Goal: Transaction & Acquisition: Subscribe to service/newsletter

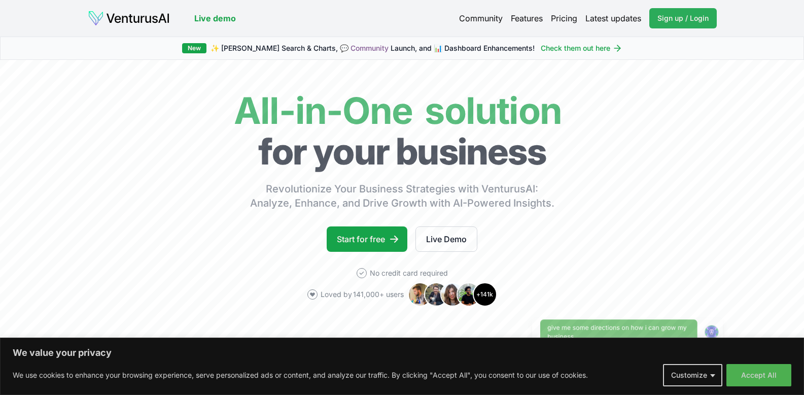
click at [682, 17] on span "Sign up / Login" at bounding box center [682, 18] width 51 height 10
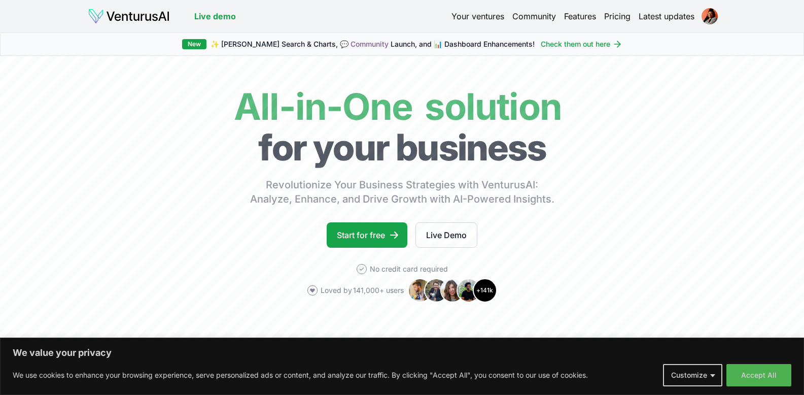
click at [480, 15] on link "Your ventures" at bounding box center [477, 16] width 53 height 12
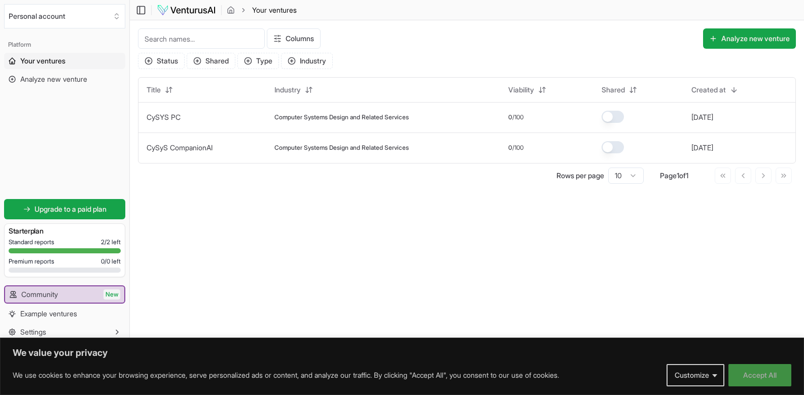
click at [748, 374] on button "Accept All" at bounding box center [759, 375] width 63 height 22
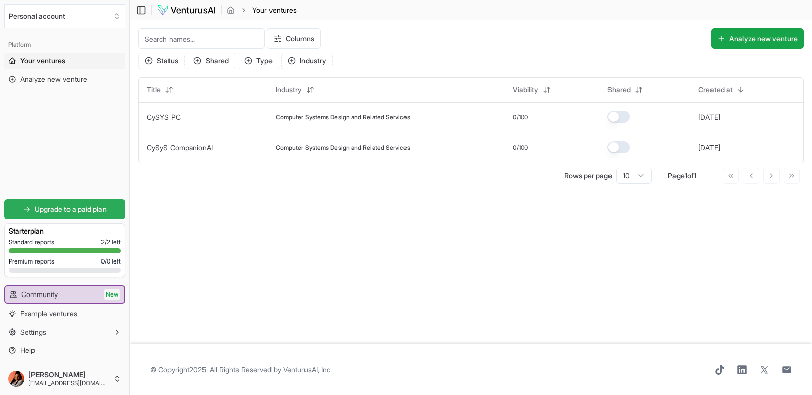
click at [87, 213] on span "Upgrade to a paid plan" at bounding box center [70, 209] width 72 height 10
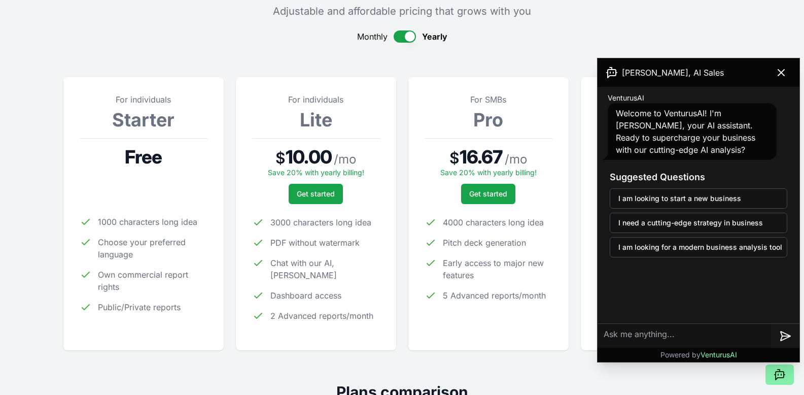
scroll to position [85, 0]
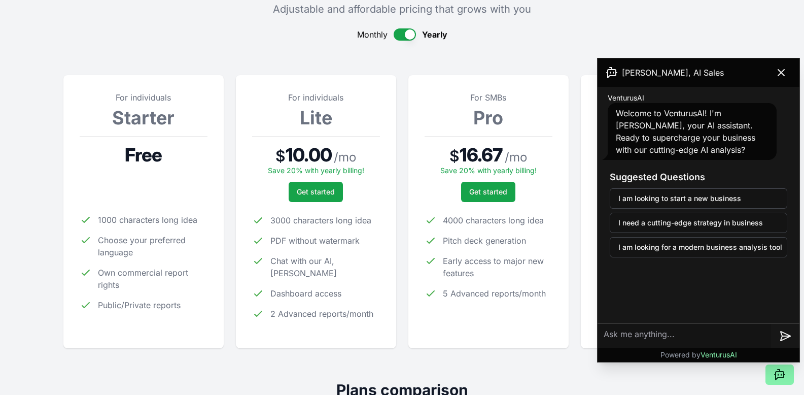
click at [410, 34] on button "button" at bounding box center [405, 34] width 22 height 12
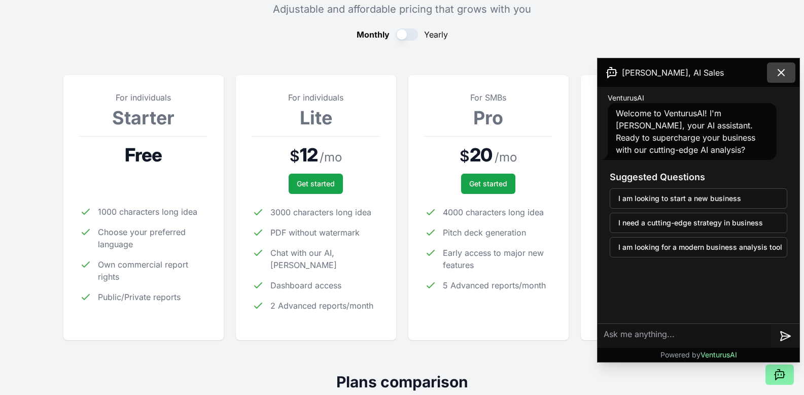
click at [781, 70] on icon at bounding box center [781, 72] width 12 height 12
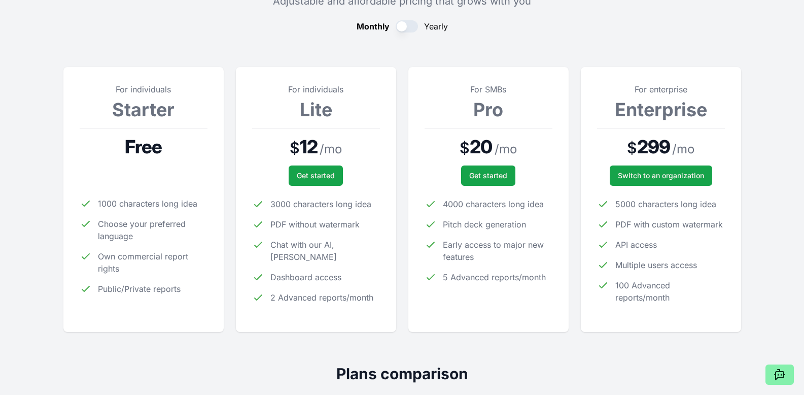
scroll to position [92, 0]
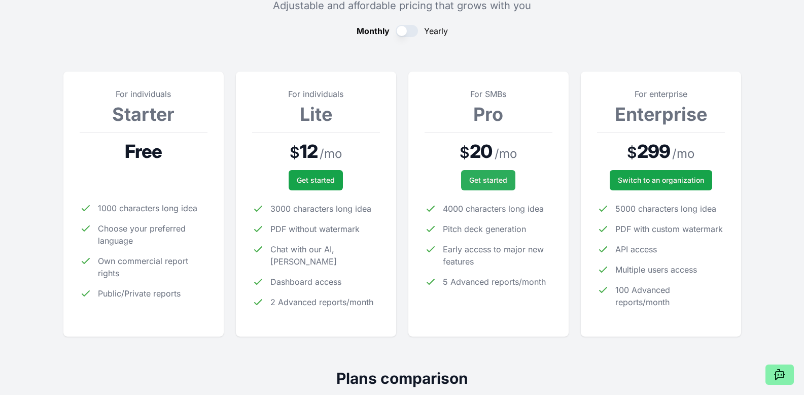
click at [487, 177] on span "Get started" at bounding box center [488, 180] width 38 height 10
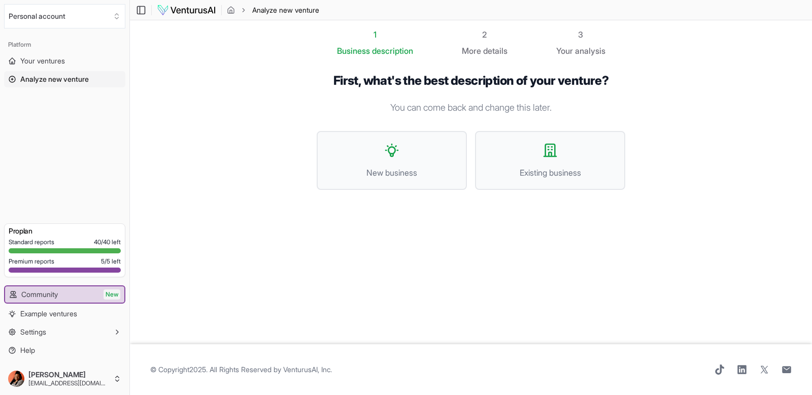
click at [73, 239] on div "Standard reports 40 / 40 left" at bounding box center [65, 242] width 112 height 8
click at [73, 269] on div at bounding box center [65, 269] width 112 height 5
click at [72, 240] on div "Standard reports 40 / 40 left" at bounding box center [65, 242] width 112 height 8
click at [92, 294] on link "Community New" at bounding box center [64, 294] width 119 height 16
click at [45, 62] on span "Your ventures" at bounding box center [42, 61] width 45 height 10
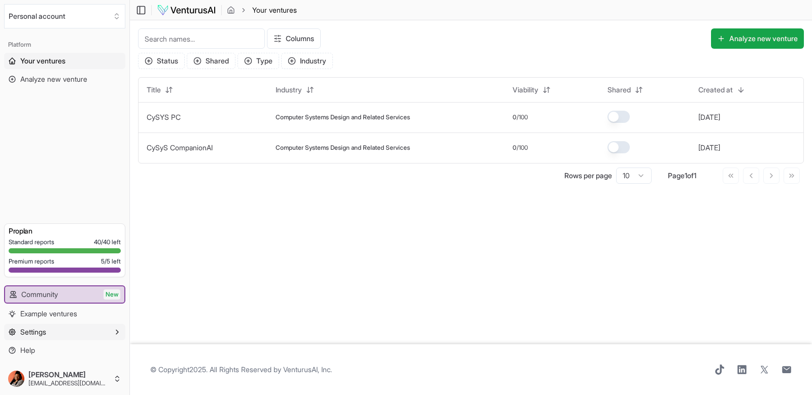
click at [85, 335] on button "Settings" at bounding box center [64, 332] width 121 height 16
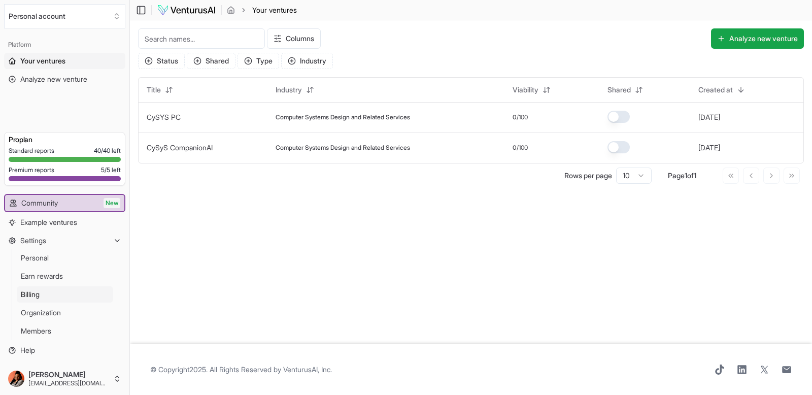
click at [47, 295] on link "Billing" at bounding box center [65, 294] width 96 height 16
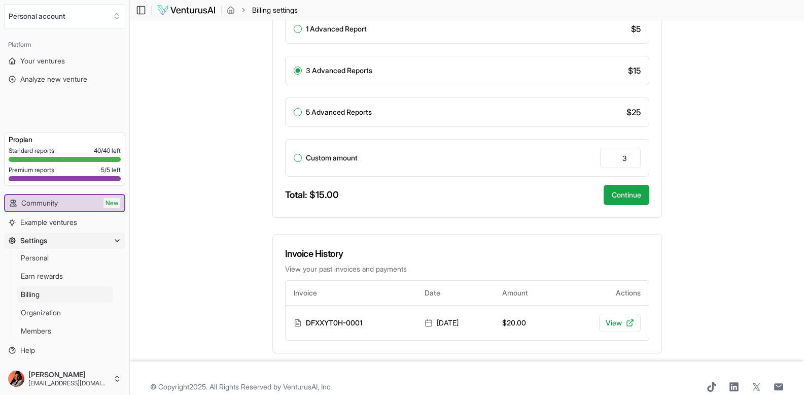
scroll to position [305, 0]
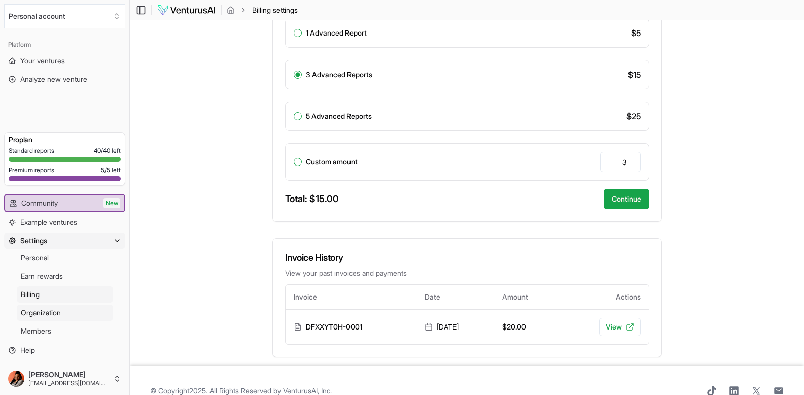
click at [70, 311] on link "Organization" at bounding box center [65, 312] width 96 height 16
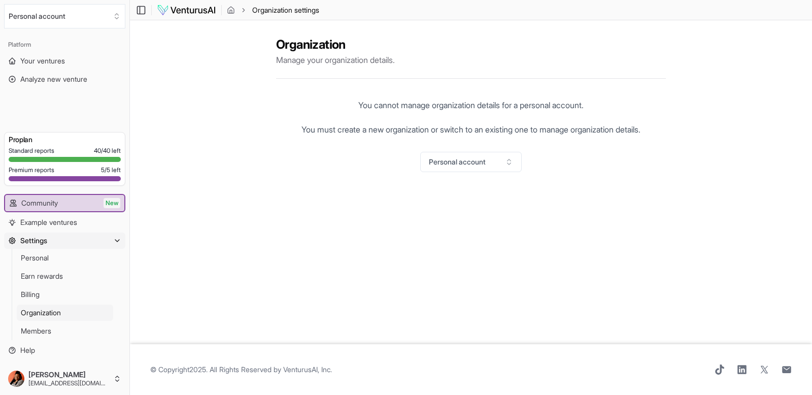
click at [40, 243] on span "Settings" at bounding box center [33, 240] width 27 height 10
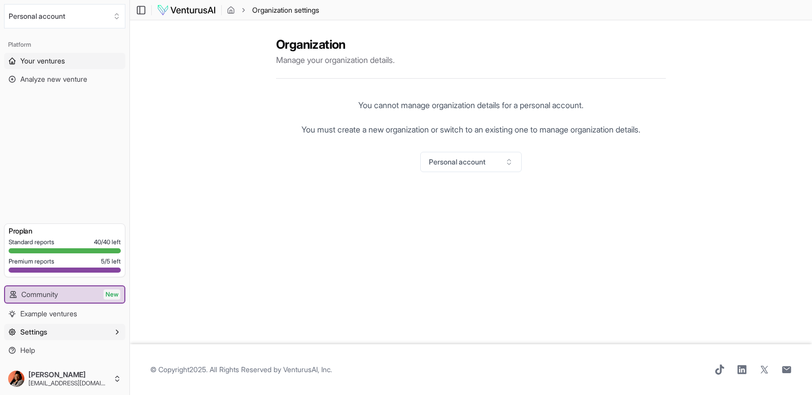
click at [42, 59] on span "Your ventures" at bounding box center [42, 61] width 45 height 10
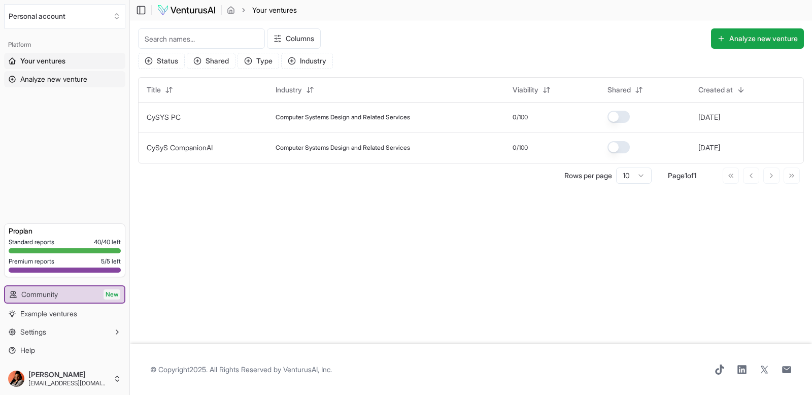
click at [56, 80] on span "Analyze new venture" at bounding box center [53, 79] width 67 height 10
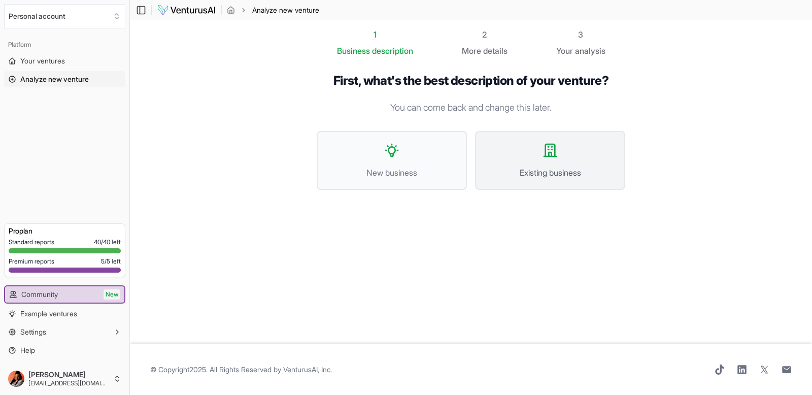
click at [539, 166] on span "Existing business" at bounding box center [550, 172] width 128 height 12
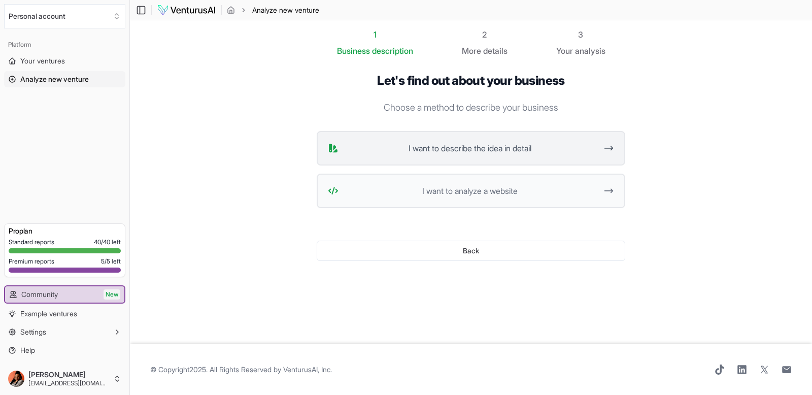
click at [456, 151] on span "I want to describe the idea in detail" at bounding box center [469, 148] width 254 height 12
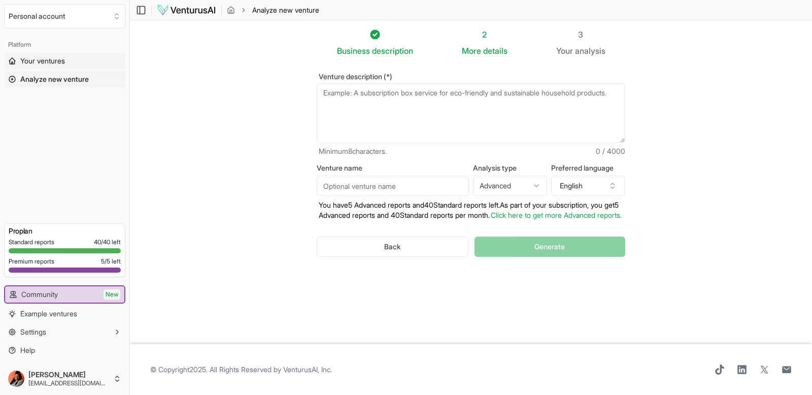
click at [45, 63] on span "Your ventures" at bounding box center [42, 61] width 45 height 10
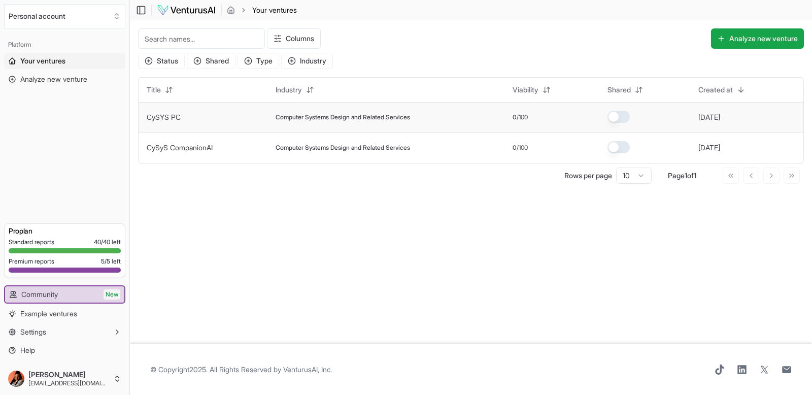
click at [165, 119] on link "CySYS PC" at bounding box center [164, 117] width 34 height 9
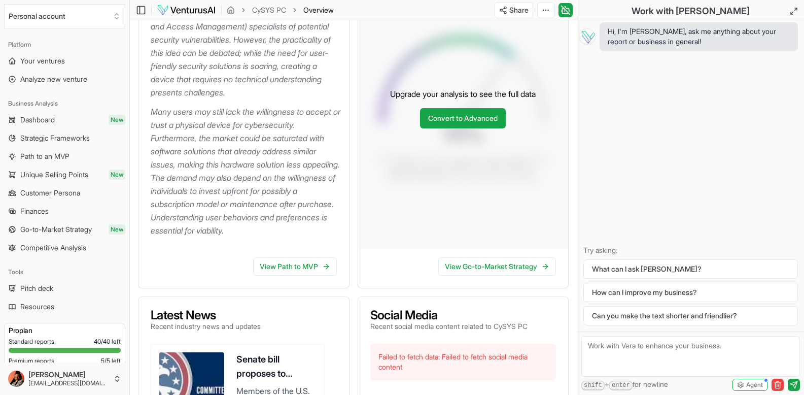
scroll to position [245, 0]
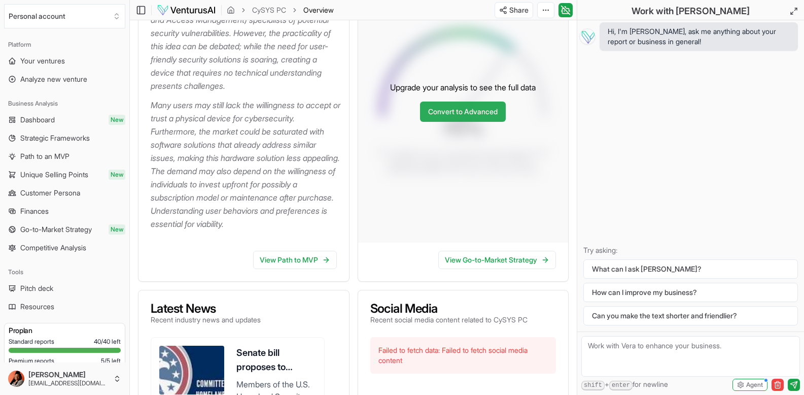
click at [454, 122] on link "Convert to Advanced" at bounding box center [463, 111] width 86 height 20
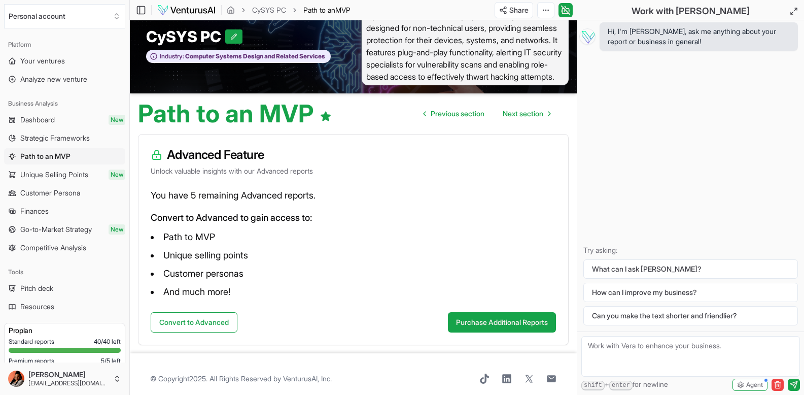
scroll to position [30, 0]
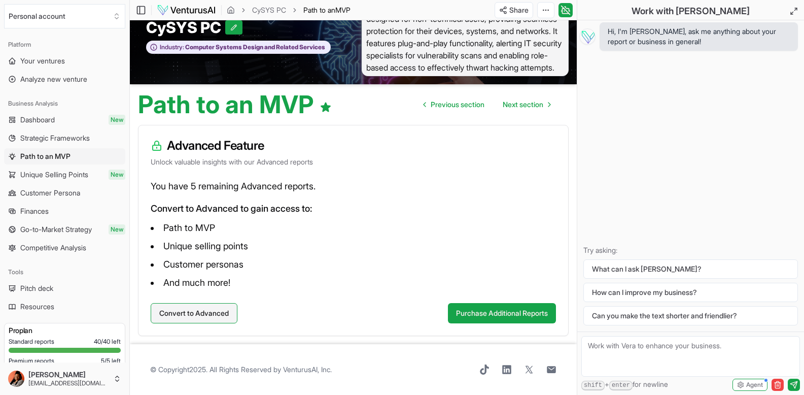
click at [204, 312] on button "Convert to Advanced" at bounding box center [194, 313] width 87 height 20
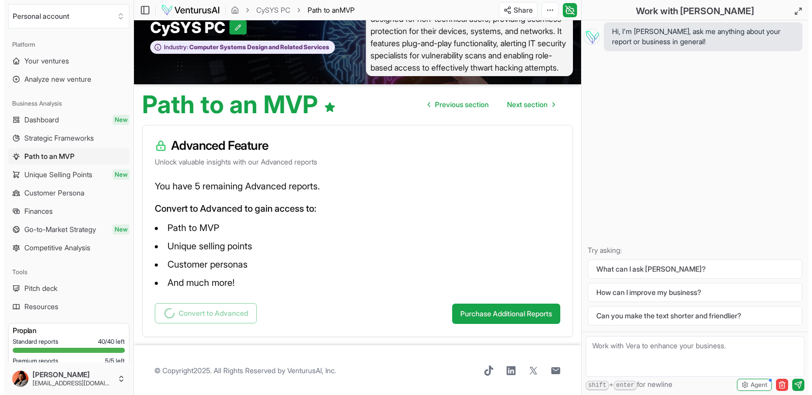
scroll to position [0, 0]
